Goal: Check status: Check status

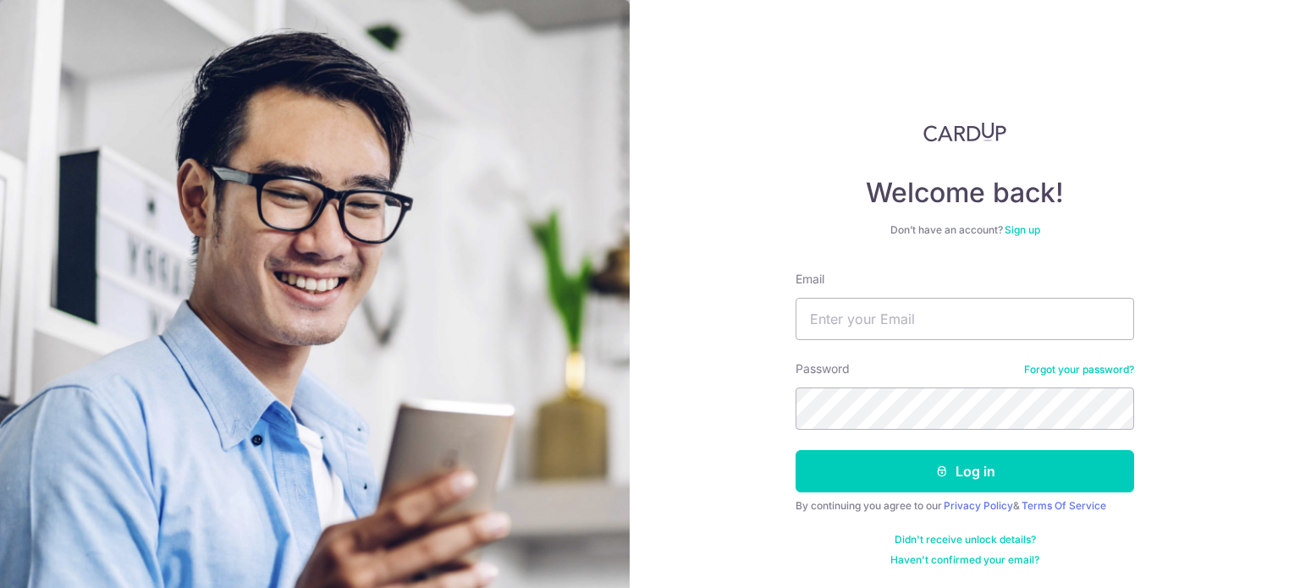
type input "[EMAIL_ADDRESS][DOMAIN_NAME]"
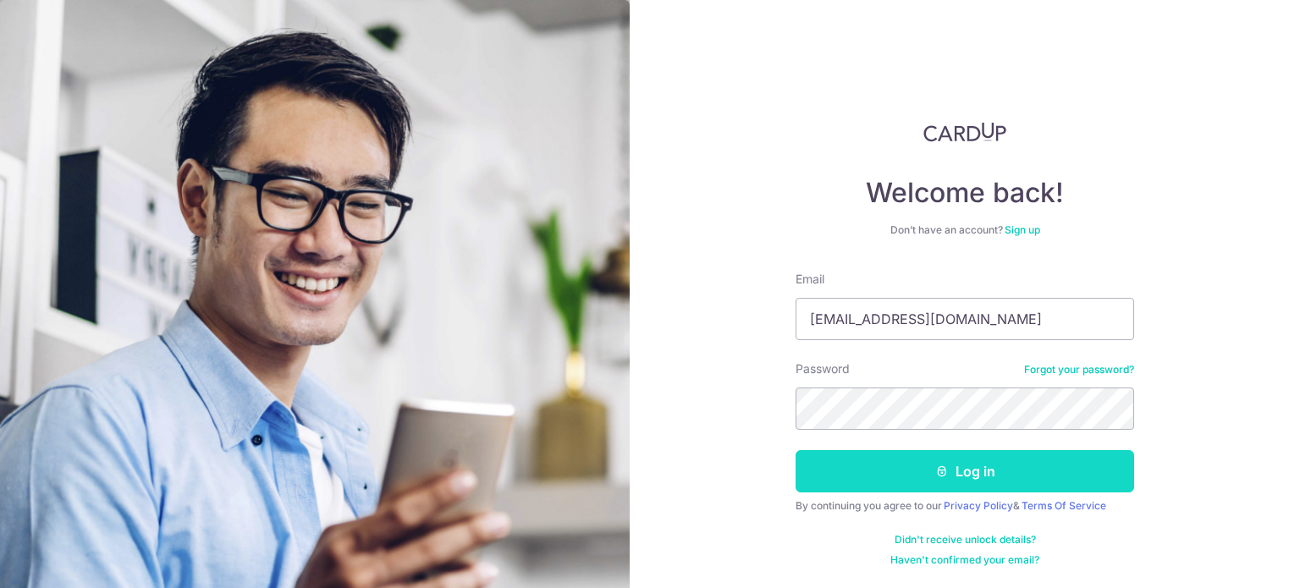
click at [889, 476] on button "Log in" at bounding box center [964, 471] width 338 height 42
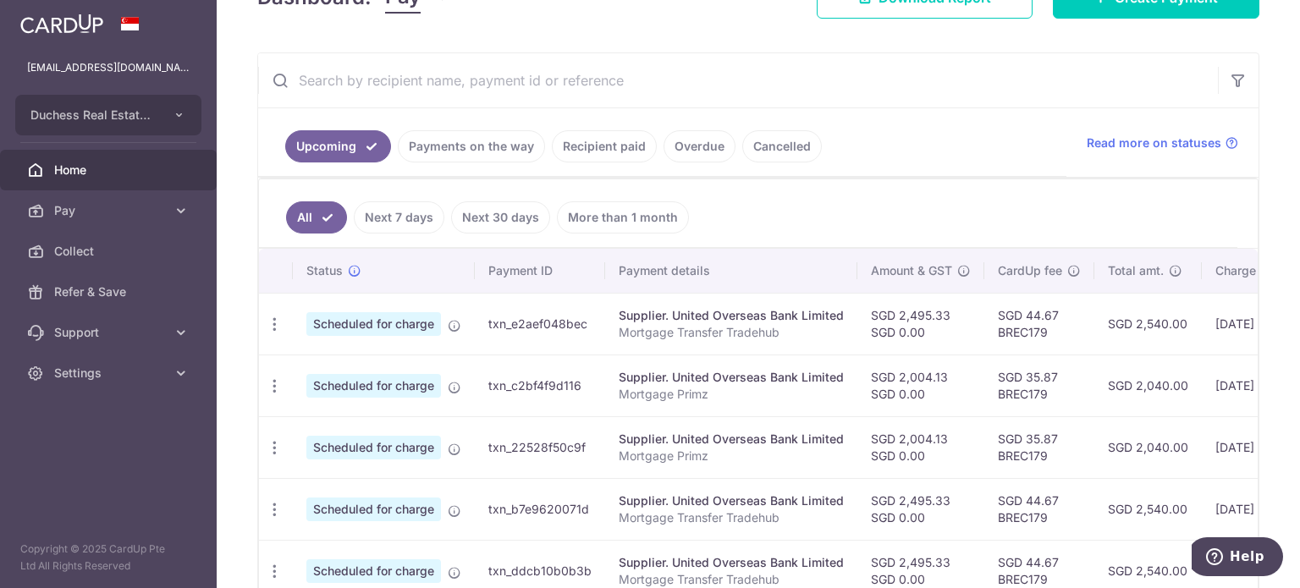
scroll to position [0, 281]
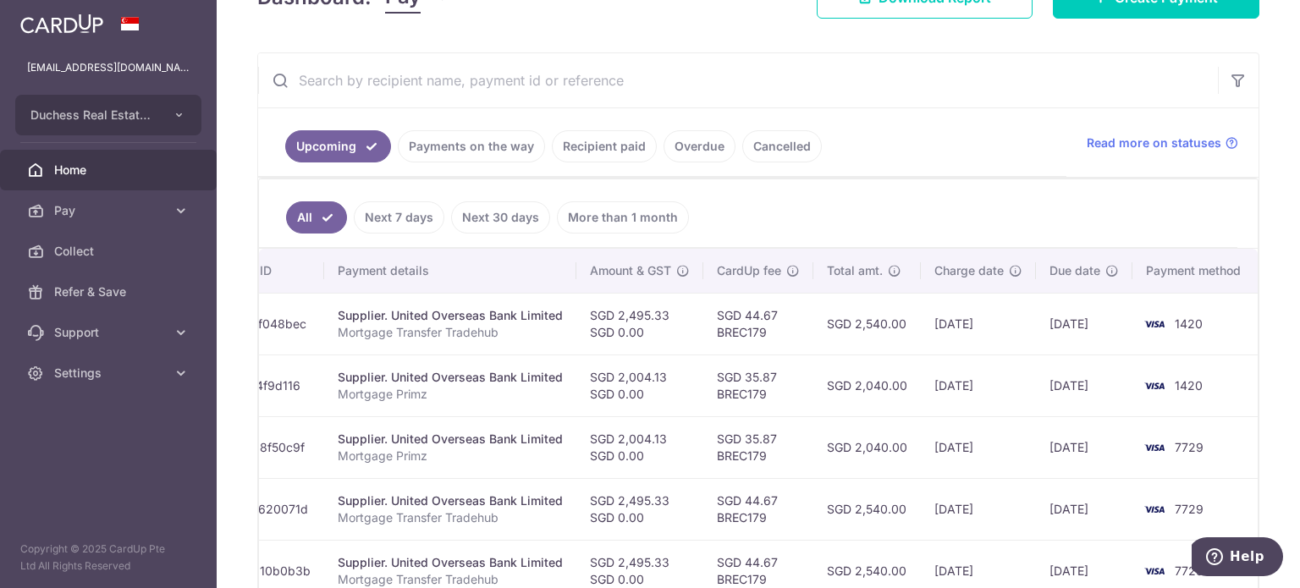
drag, startPoint x: 0, startPoint y: 0, endPoint x: 1012, endPoint y: 389, distance: 1084.3
click at [889, 387] on td "SGD 2,040.00" at bounding box center [866, 386] width 107 height 62
click at [464, 140] on link "Payments on the way" at bounding box center [471, 146] width 147 height 32
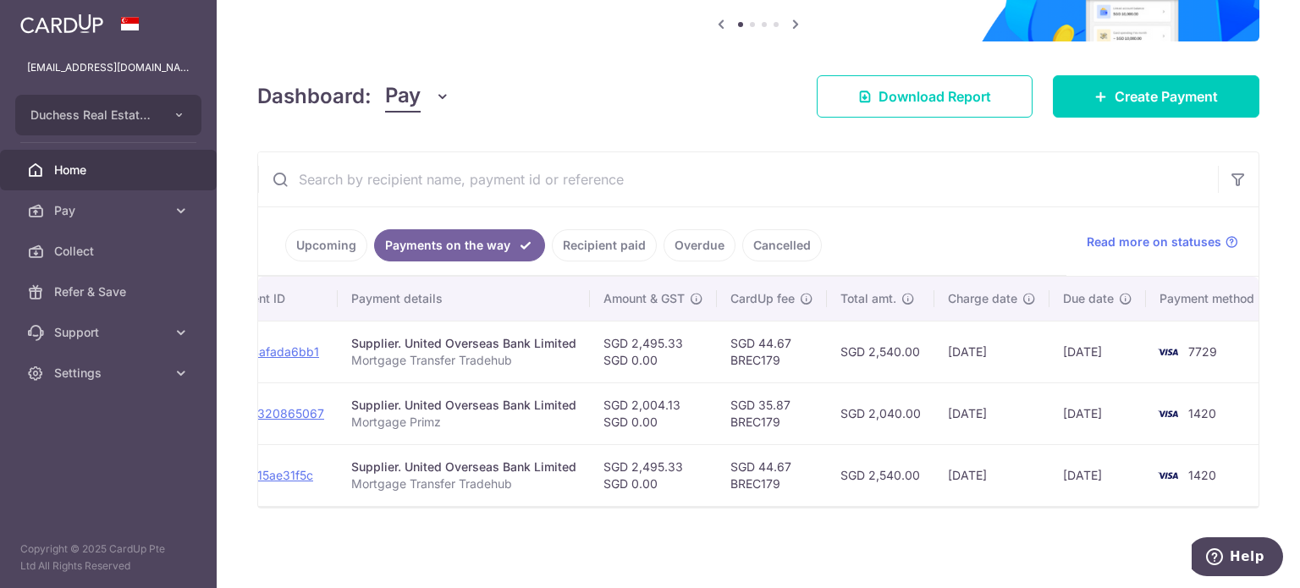
scroll to position [0, 260]
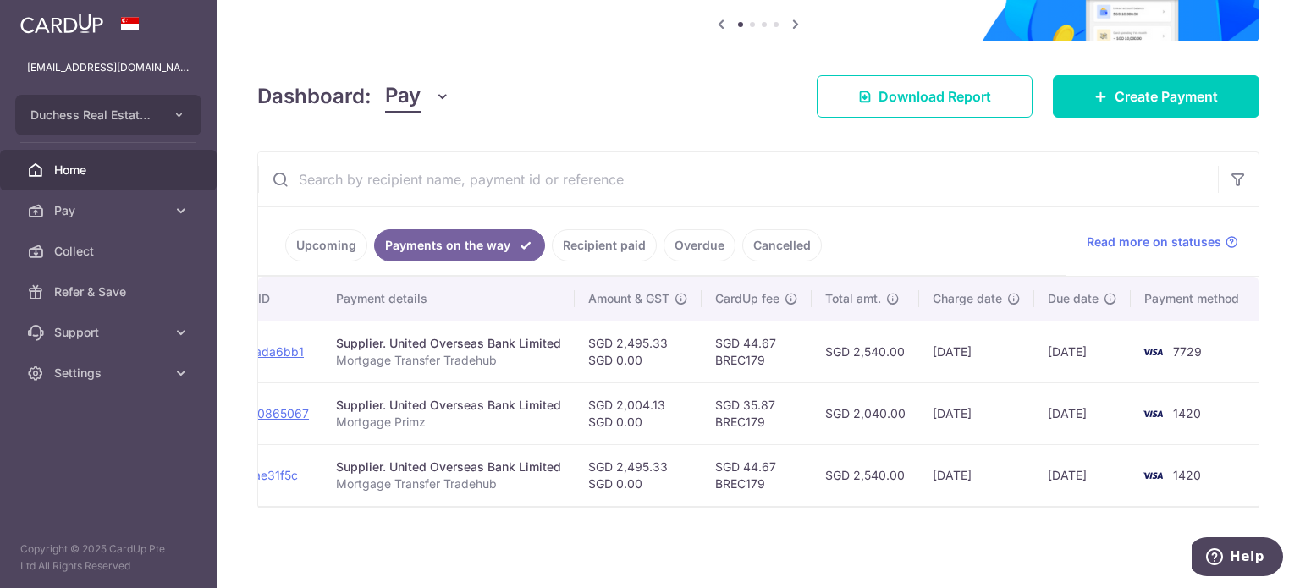
click at [1039, 520] on div "× Pause Schedule Pause all future payments in this series Pause just this one p…" at bounding box center [758, 294] width 1083 height 588
click at [1038, 510] on div "× Pause Schedule Pause all future payments in this series Pause just this one p…" at bounding box center [758, 294] width 1083 height 588
click at [1041, 507] on div at bounding box center [758, 507] width 1000 height 2
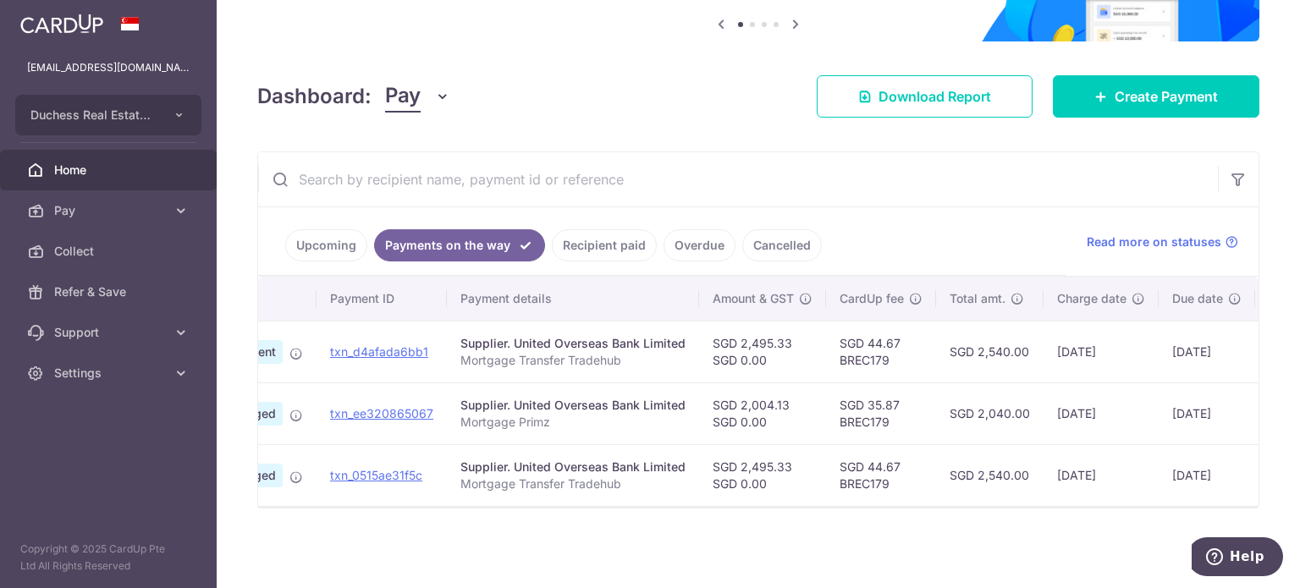
scroll to position [0, 0]
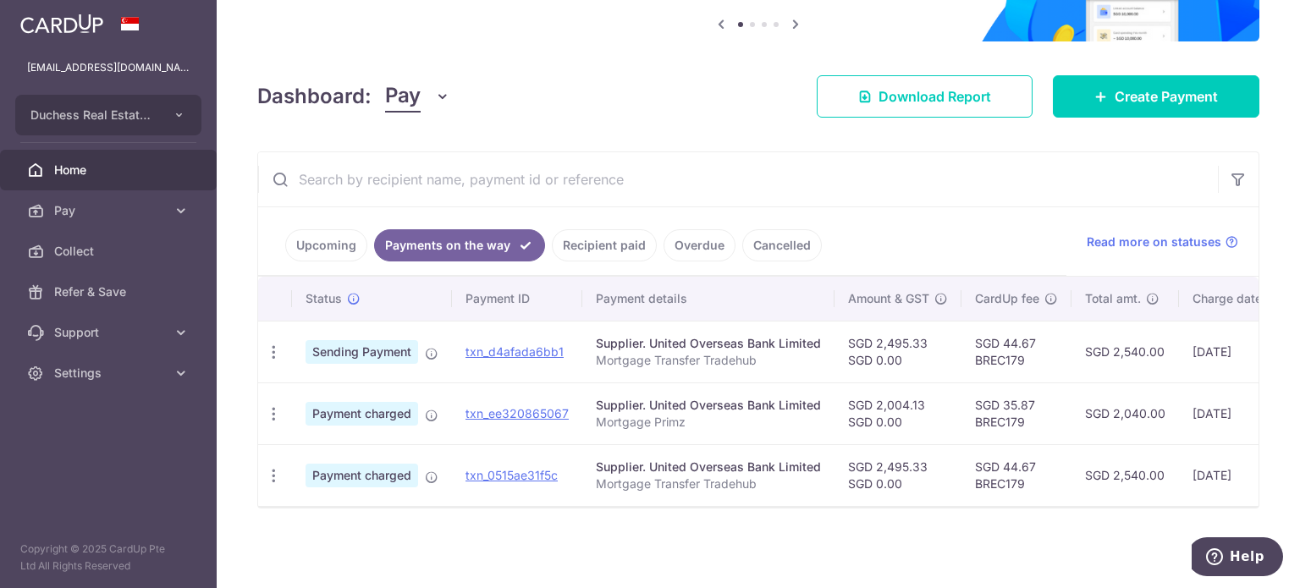
click at [305, 229] on link "Upcoming" at bounding box center [326, 245] width 82 height 32
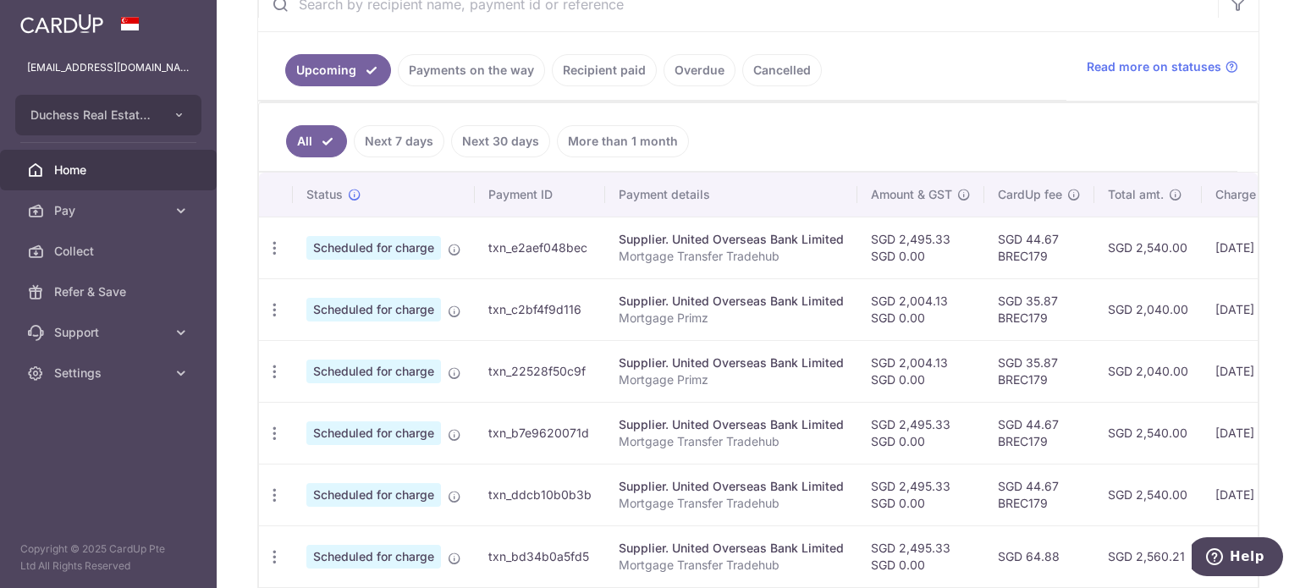
scroll to position [0, 281]
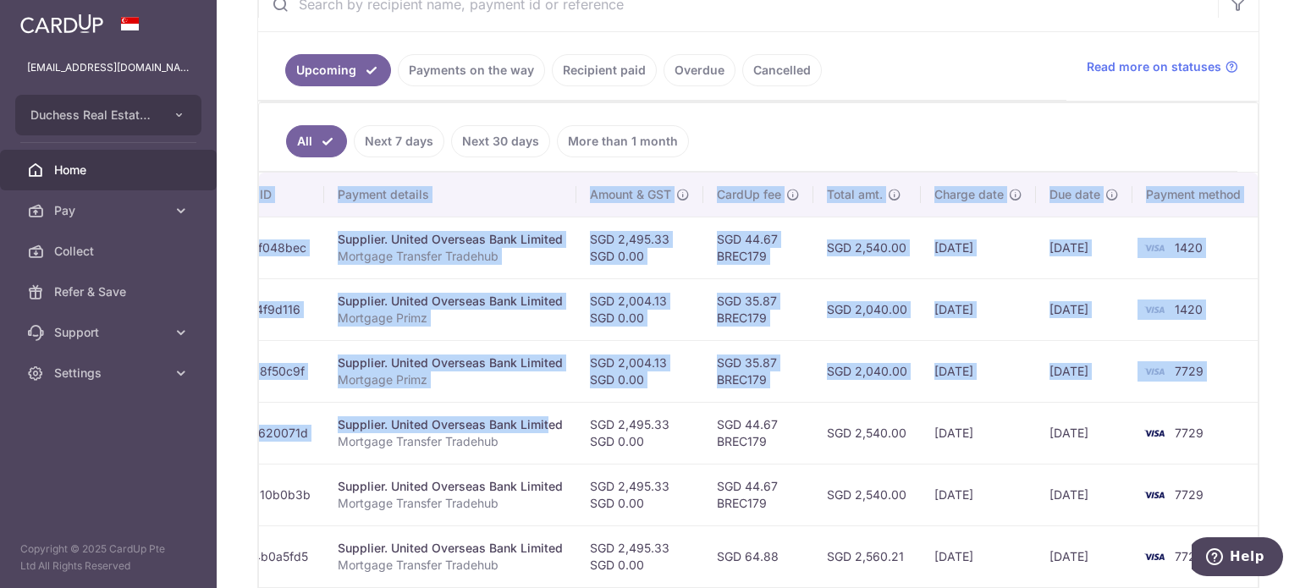
drag, startPoint x: 773, startPoint y: 403, endPoint x: 1158, endPoint y: 418, distance: 384.5
click at [1266, 437] on div "× Pause Schedule Pause all future payments in this series Pause just this one p…" at bounding box center [758, 294] width 1083 height 588
drag, startPoint x: 1009, startPoint y: 338, endPoint x: 997, endPoint y: 333, distance: 12.6
click at [997, 333] on tbody "Update payment Cancel payment Scheduled for charge txn_e2aef048bec Supplier. Un…" at bounding box center [619, 526] width 1283 height 618
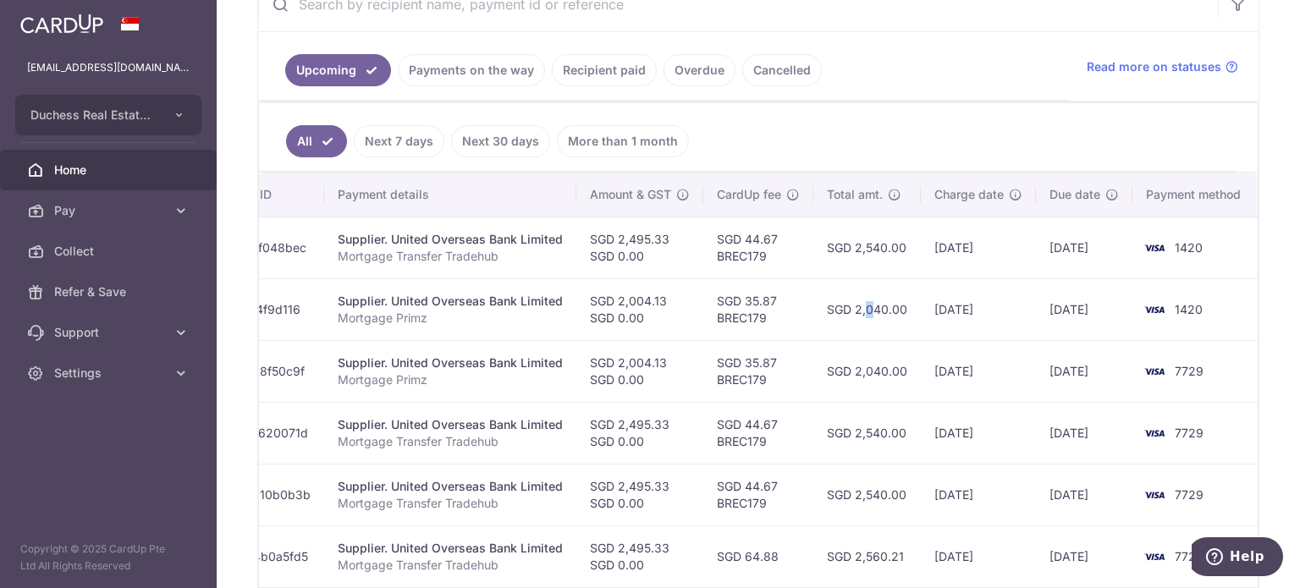
click at [833, 318] on td "SGD 2,040.00" at bounding box center [866, 309] width 107 height 62
click at [761, 313] on td "SGD 35.87 BREC179" at bounding box center [758, 309] width 110 height 62
click at [705, 344] on td "SGD 35.87 BREC179" at bounding box center [758, 371] width 110 height 62
click at [685, 361] on td "SGD 2,004.13 SGD 0.00" at bounding box center [639, 371] width 127 height 62
click at [685, 365] on td "SGD 2,004.13 SGD 0.00" at bounding box center [639, 371] width 127 height 62
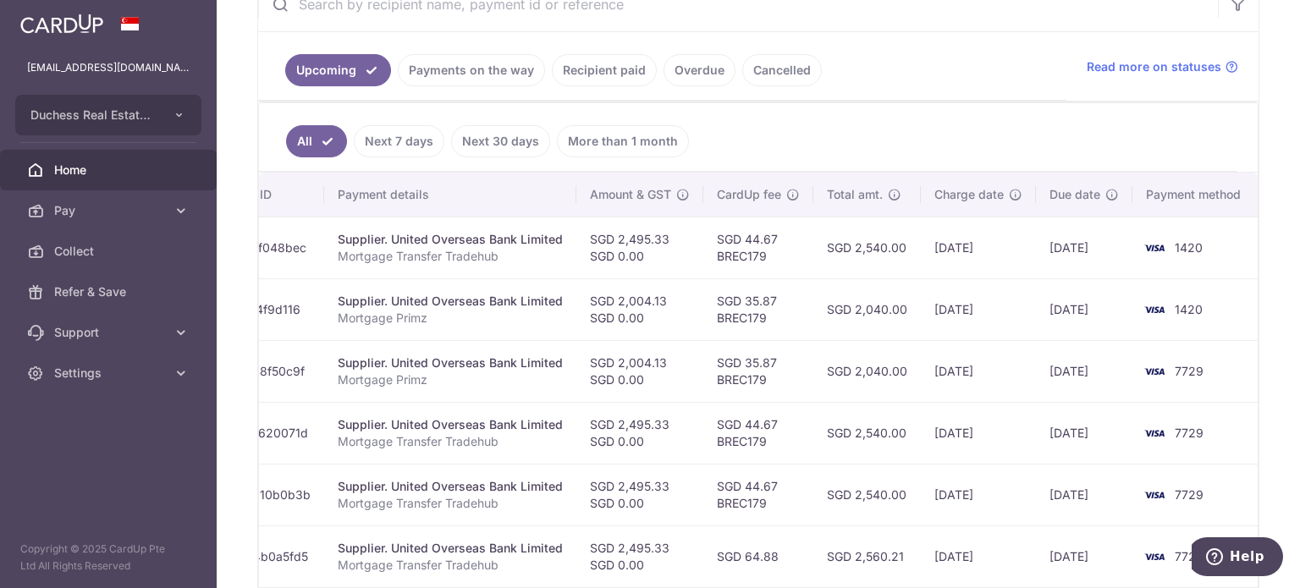
click at [878, 351] on td "SGD 2,040.00" at bounding box center [866, 371] width 107 height 62
click at [462, 63] on link "Payments on the way" at bounding box center [471, 70] width 147 height 32
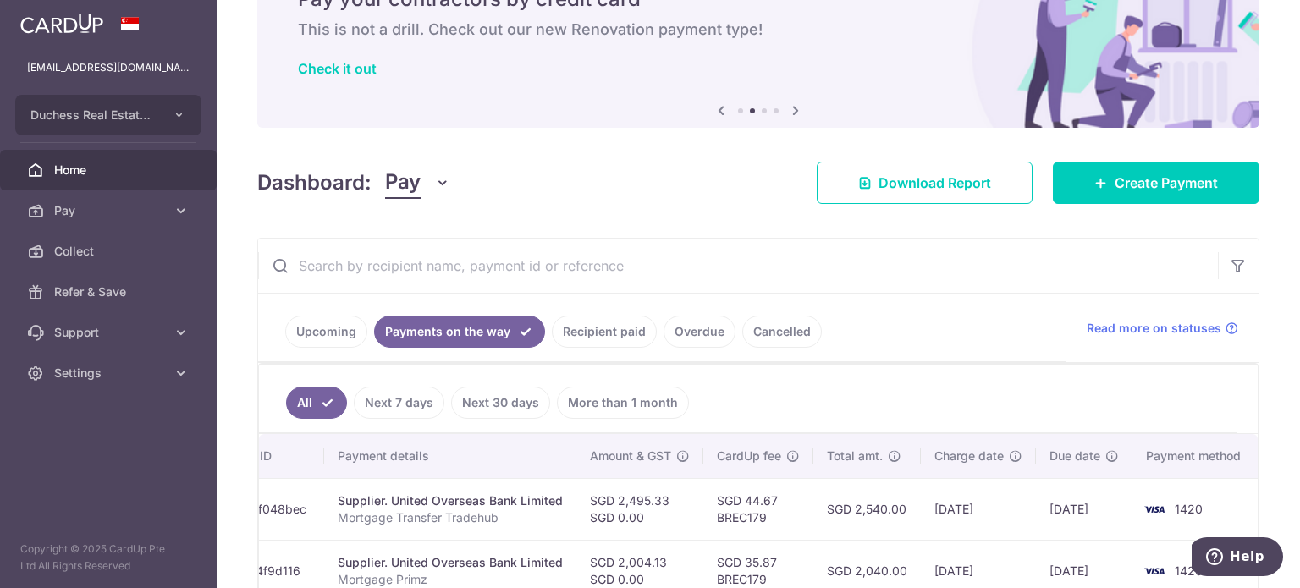
scroll to position [350, 0]
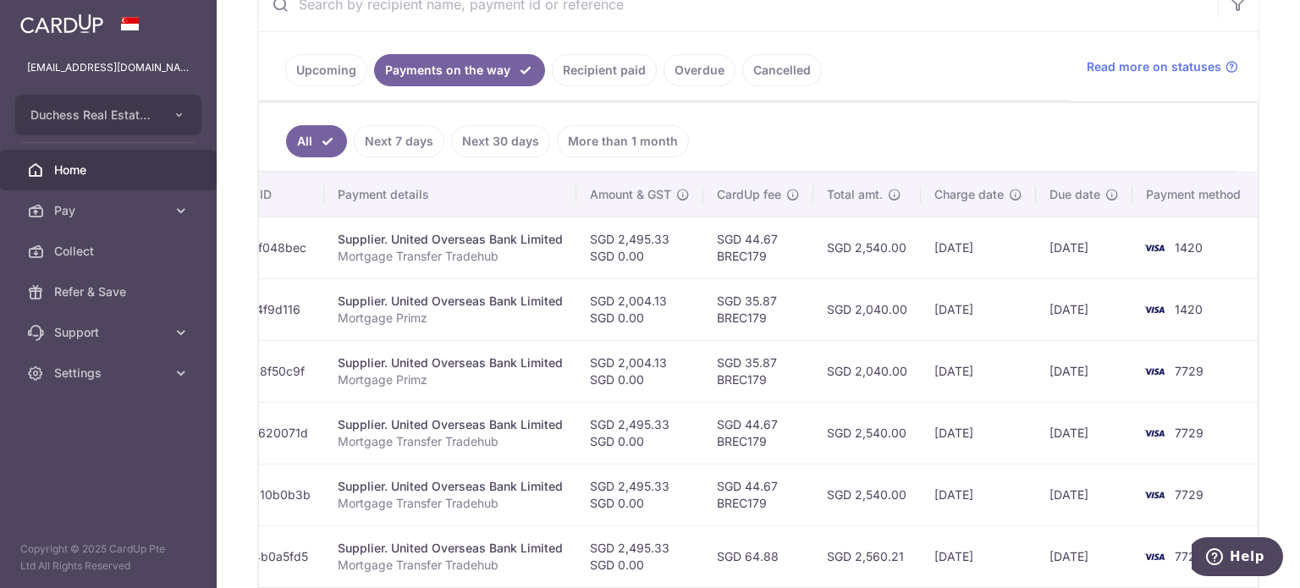
click at [583, 58] on link "Recipient paid" at bounding box center [604, 70] width 105 height 32
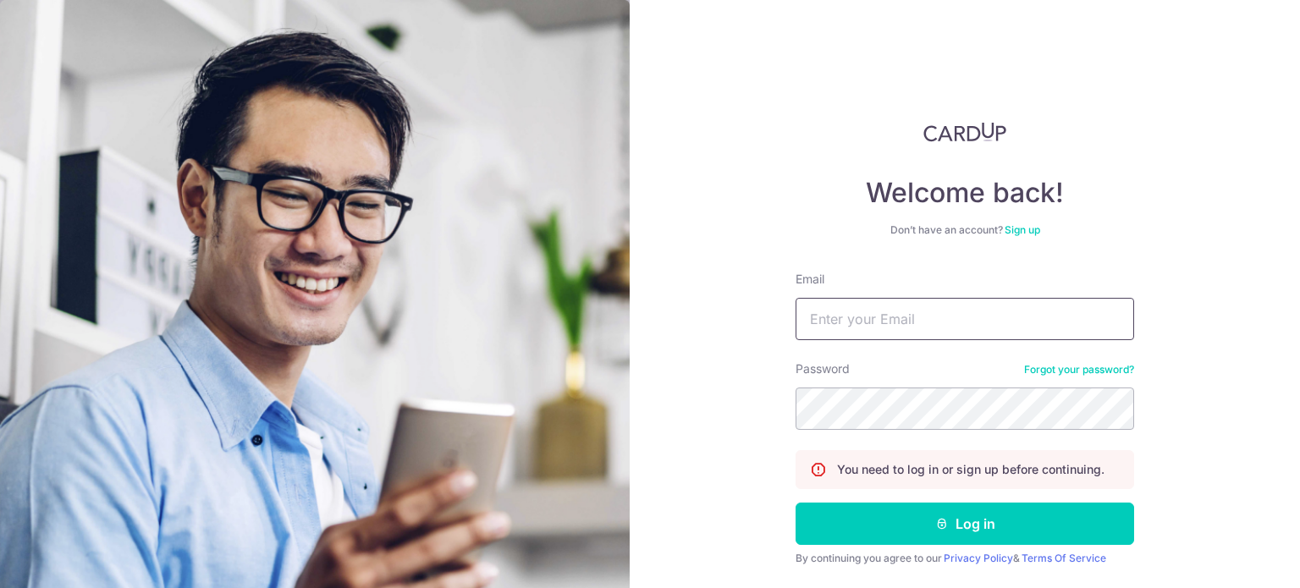
type input "[EMAIL_ADDRESS][DOMAIN_NAME]"
click at [795, 503] on button "Log in" at bounding box center [964, 524] width 338 height 42
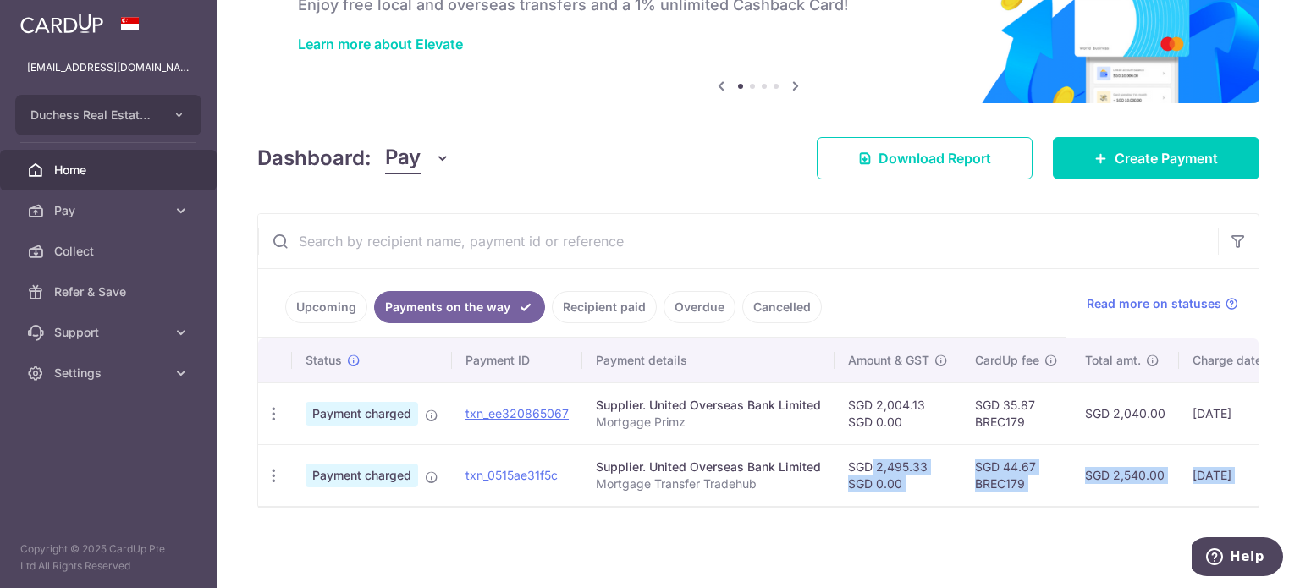
scroll to position [0, 260]
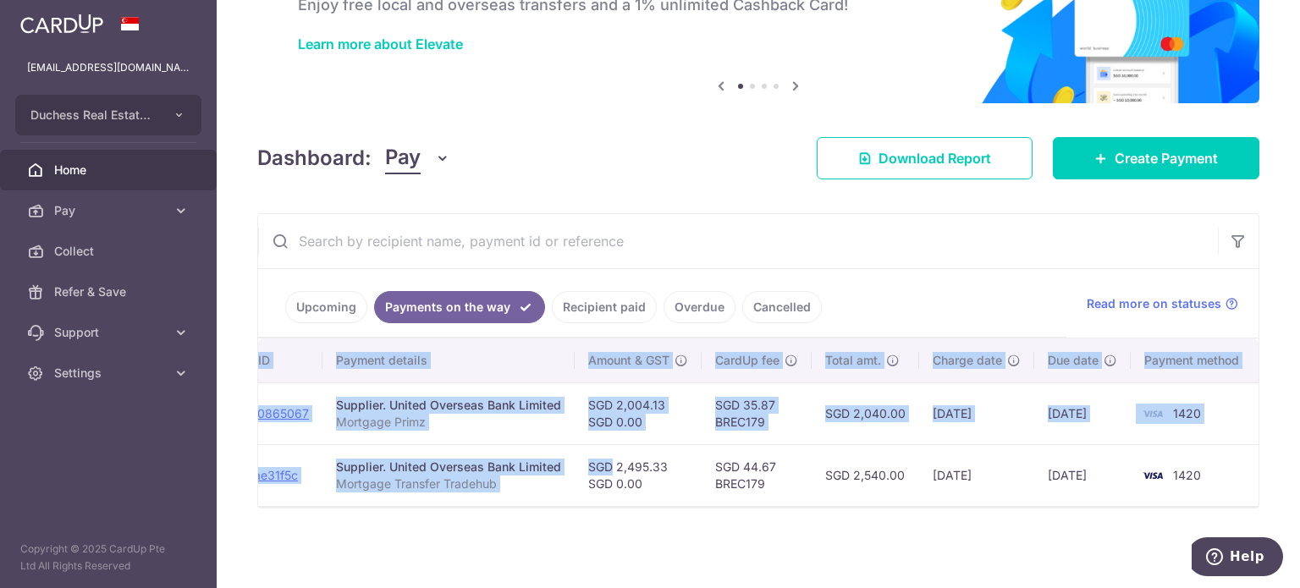
drag, startPoint x: 844, startPoint y: 437, endPoint x: 1188, endPoint y: 459, distance: 345.1
click at [1246, 454] on tr "PDF Receipt Payment charged txn_0515ae31f5c Supplier. United Overseas Bank Limi…" at bounding box center [628, 475] width 1261 height 62
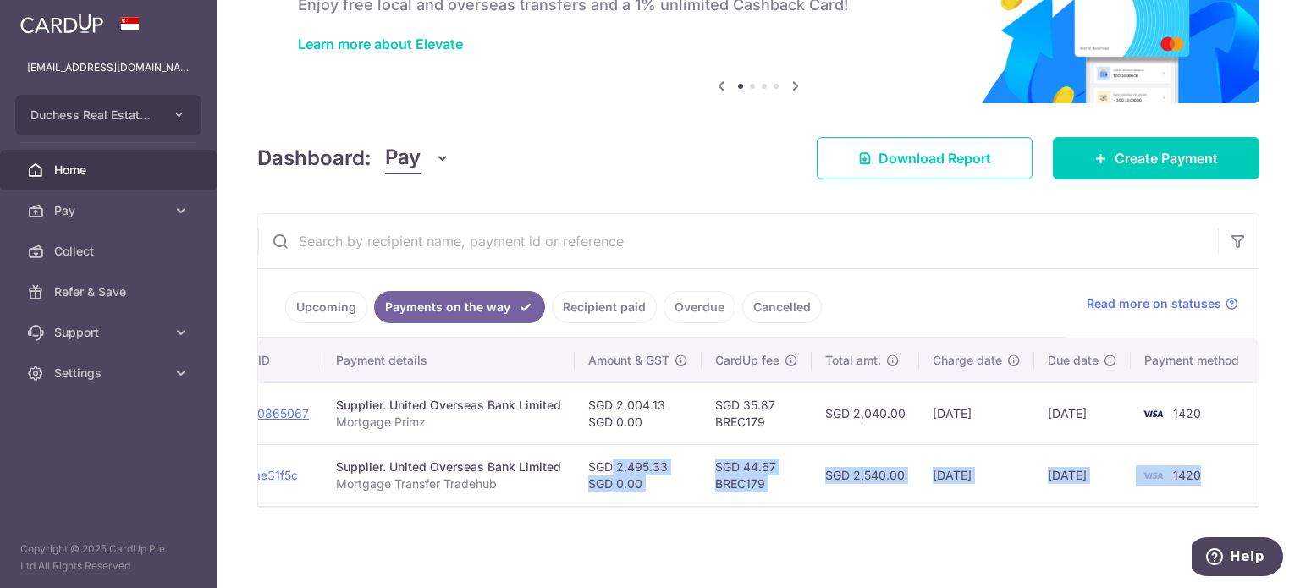
click at [944, 470] on td "[DATE]" at bounding box center [976, 475] width 115 height 62
click at [925, 485] on td "[DATE]" at bounding box center [976, 475] width 115 height 62
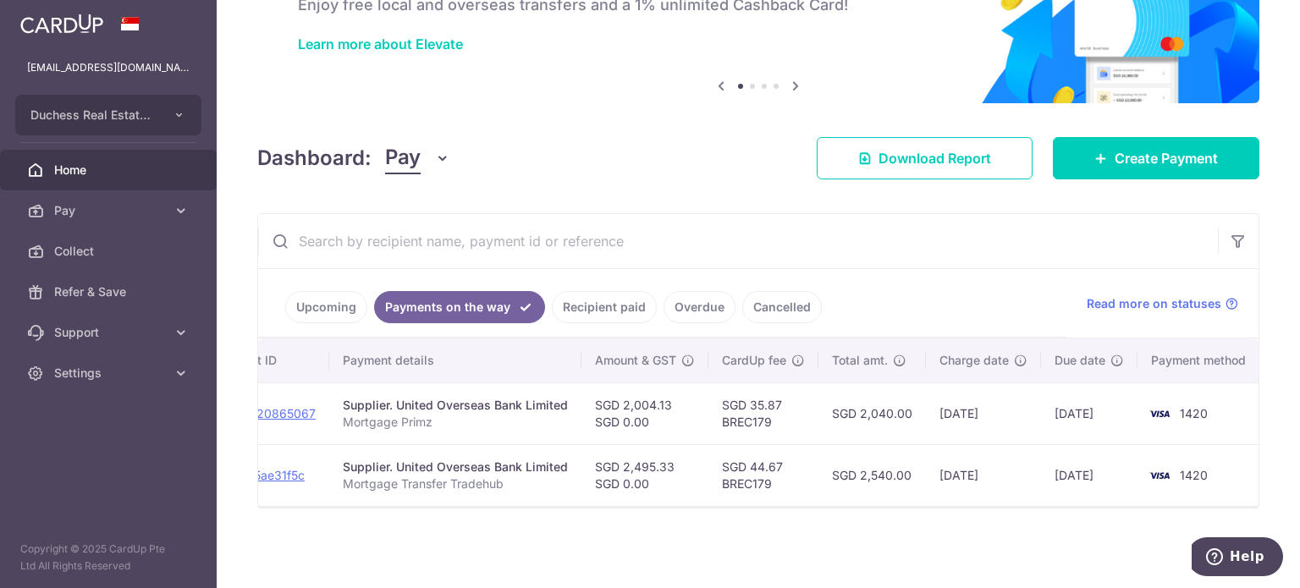
click at [834, 520] on div "× Pause Schedule Pause all future payments in this series Pause just this one p…" at bounding box center [758, 294] width 1083 height 588
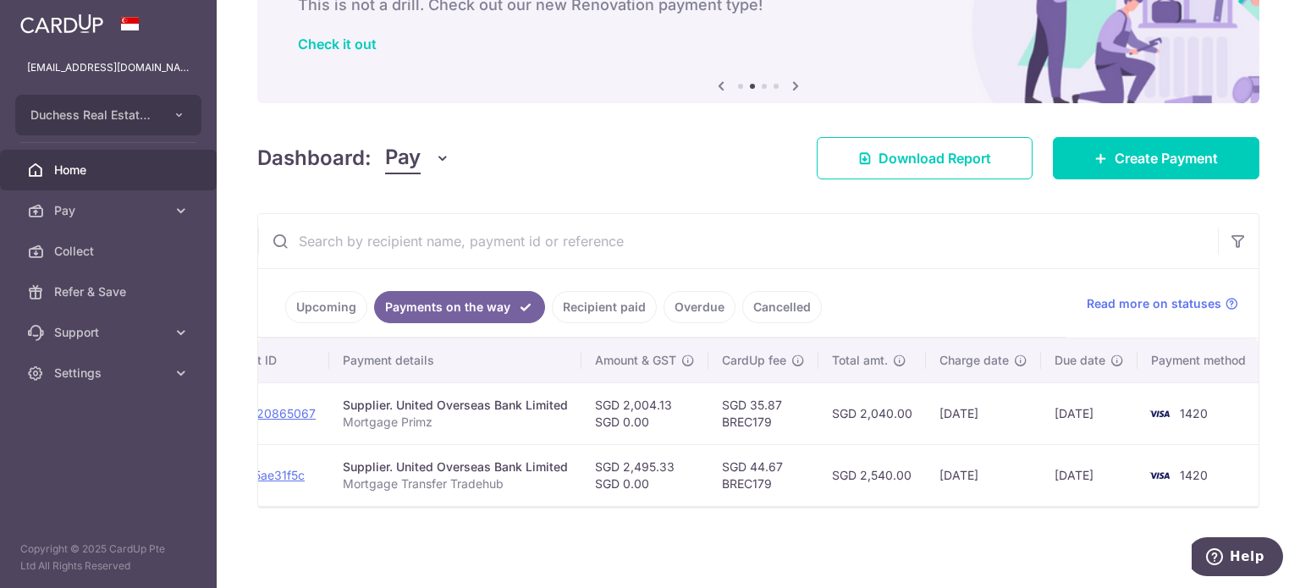
click at [755, 511] on div "× Pause Schedule Pause all future payments in this series Pause just this one p…" at bounding box center [758, 294] width 1083 height 588
drag, startPoint x: 785, startPoint y: 511, endPoint x: 802, endPoint y: 511, distance: 16.9
click at [802, 511] on div "× Pause Schedule Pause all future payments in this series Pause just this one p…" at bounding box center [758, 294] width 1083 height 588
click at [660, 147] on div "Dashboard: Pay Pay Collect Download Report Create Payment" at bounding box center [758, 154] width 1002 height 49
